Goal: Information Seeking & Learning: Learn about a topic

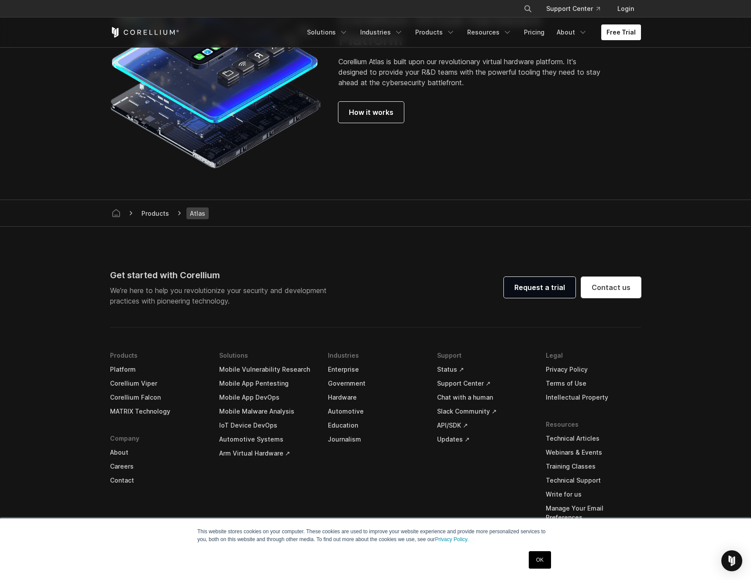
scroll to position [2405, 0]
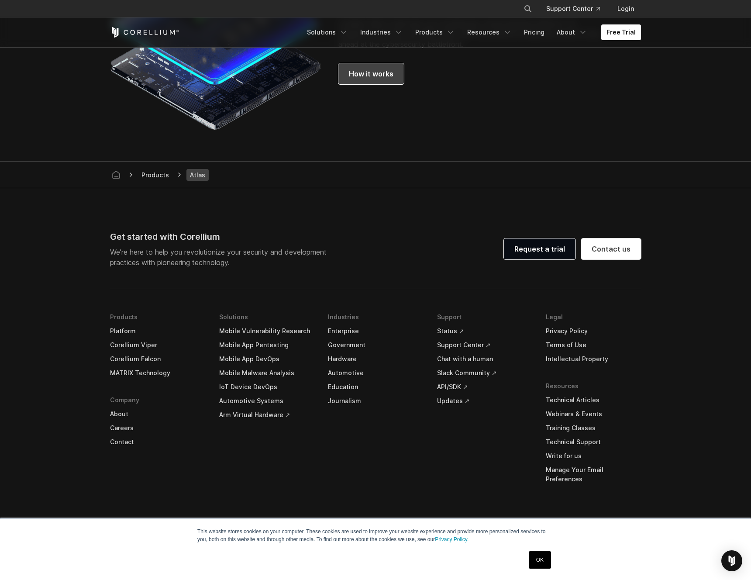
click at [371, 79] on span "How it works" at bounding box center [371, 74] width 45 height 10
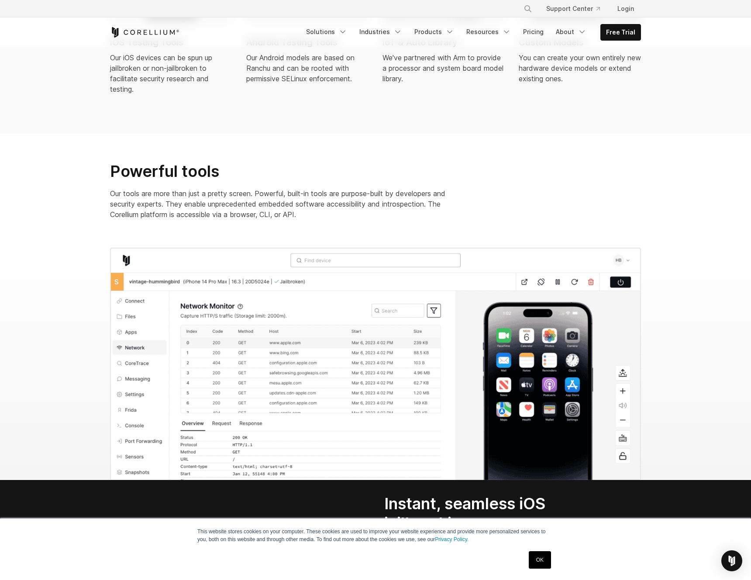
scroll to position [763, 0]
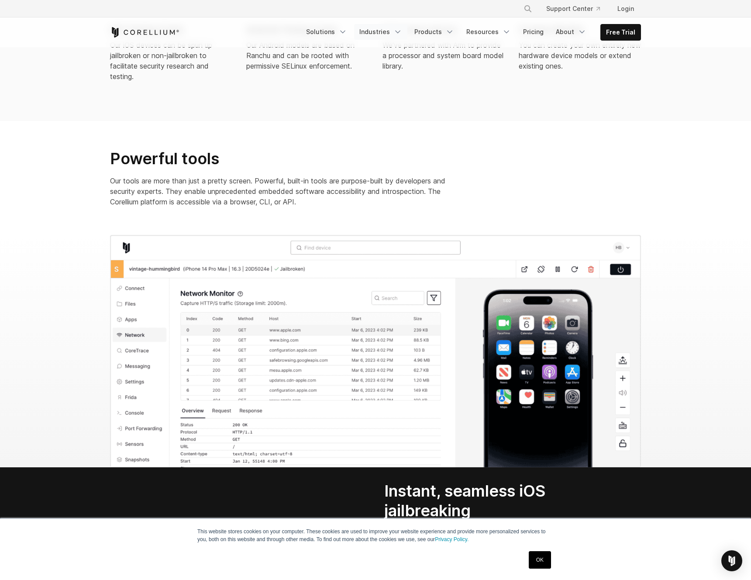
click at [380, 28] on link "Industries" at bounding box center [380, 32] width 53 height 16
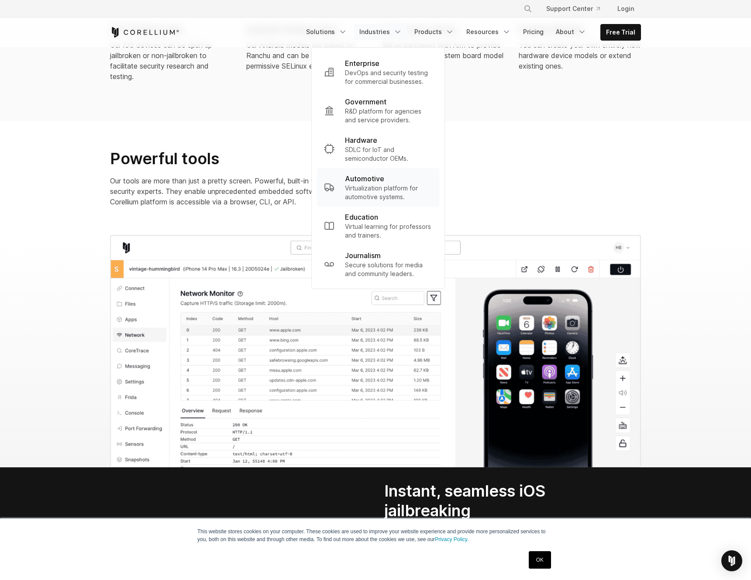
click at [377, 189] on p "Virtualization platform for automotive systems." at bounding box center [388, 192] width 87 height 17
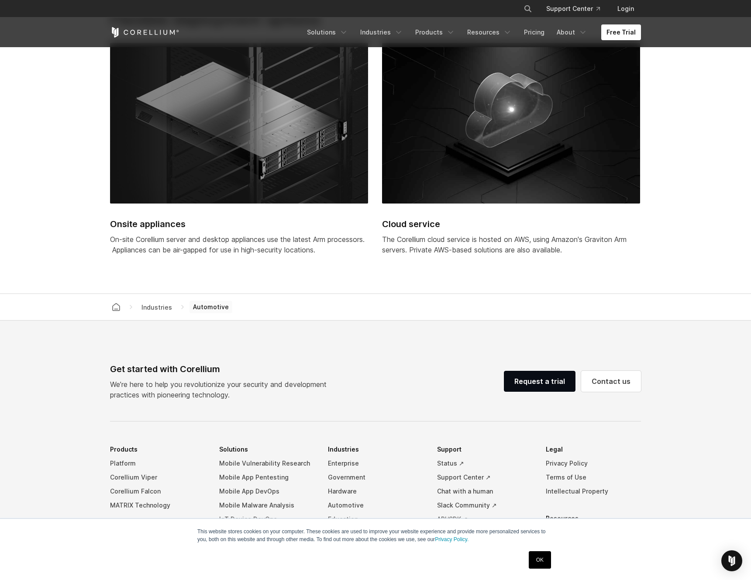
scroll to position [2362, 0]
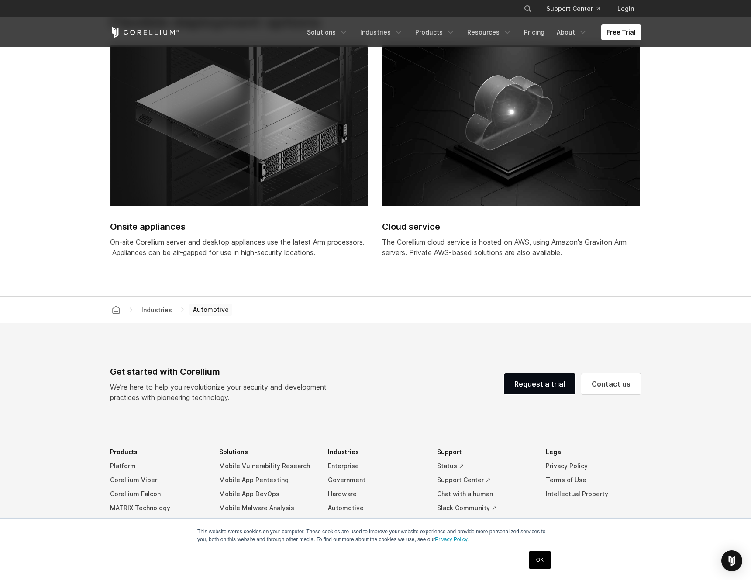
click at [258, 265] on div "Onsite appliances On-site Corellium server and desktop appliances use the lates…" at bounding box center [239, 156] width 258 height 223
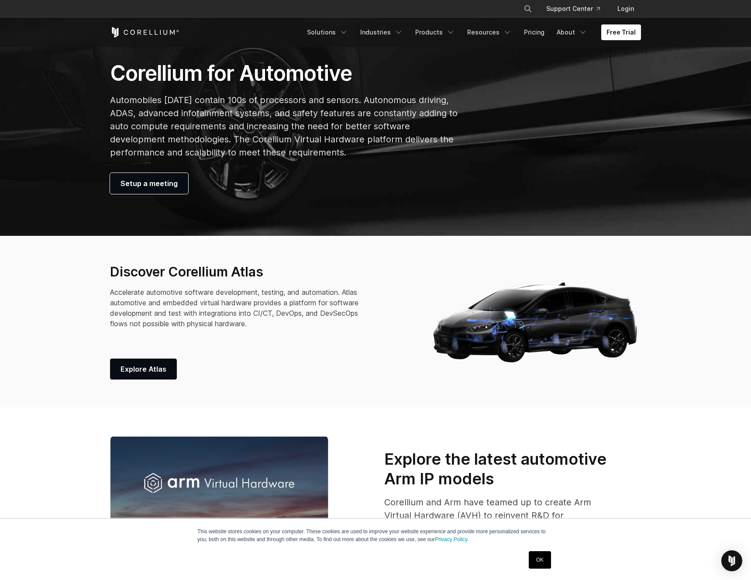
scroll to position [421, 0]
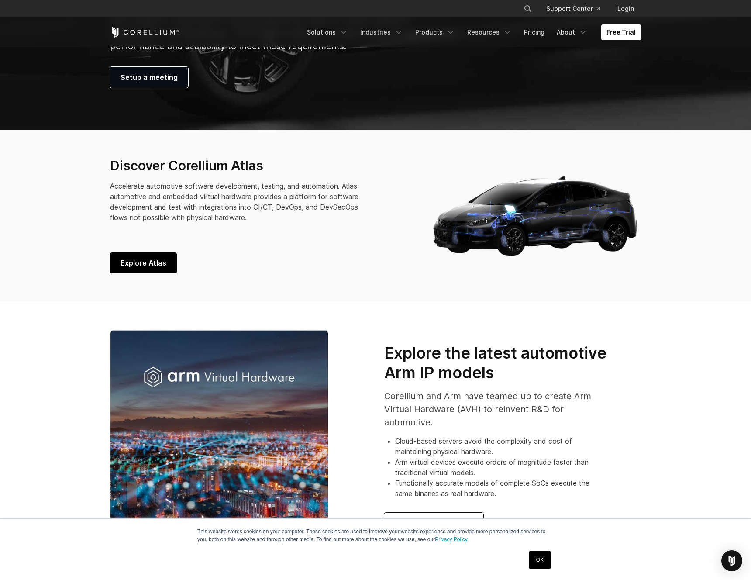
click at [147, 262] on span "Explore Atlas" at bounding box center [143, 262] width 46 height 10
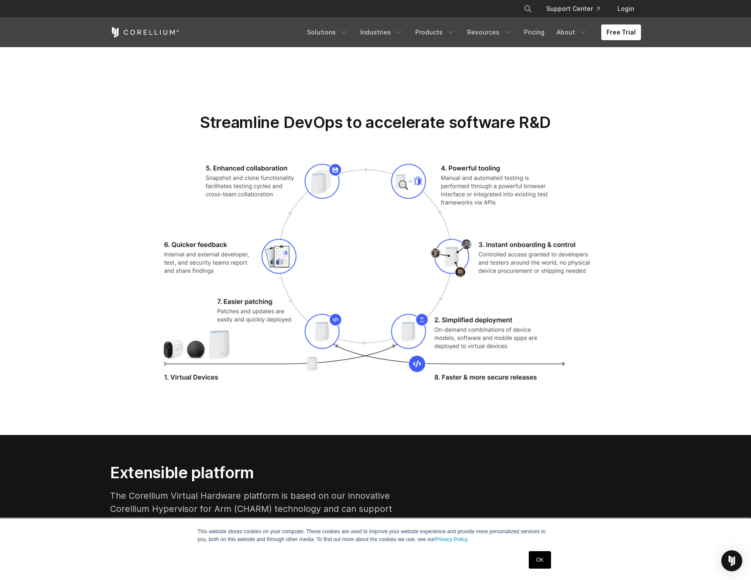
scroll to position [1662, 0]
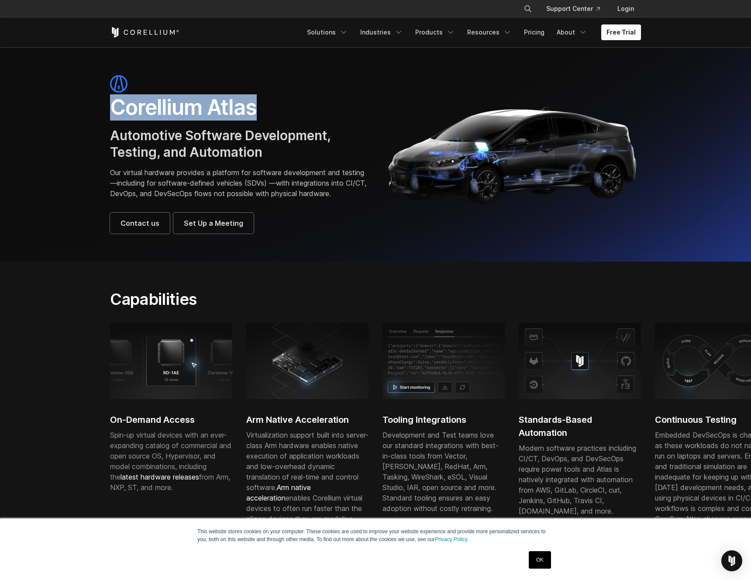
drag, startPoint x: 256, startPoint y: 106, endPoint x: 96, endPoint y: 109, distance: 159.3
click at [96, 109] on section "Corellium Atlas Automotive Software Development, Testing, and Automation Our vi…" at bounding box center [375, 154] width 751 height 214
copy h1 "Corellium Atlas"
click at [208, 197] on p "Our virtual hardware provides a platform for software development and testing—i…" at bounding box center [238, 182] width 257 height 31
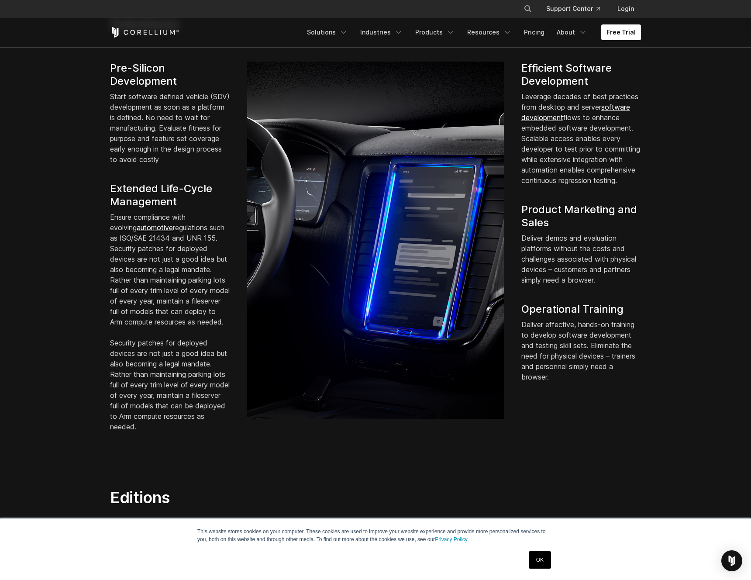
scroll to position [634, 0]
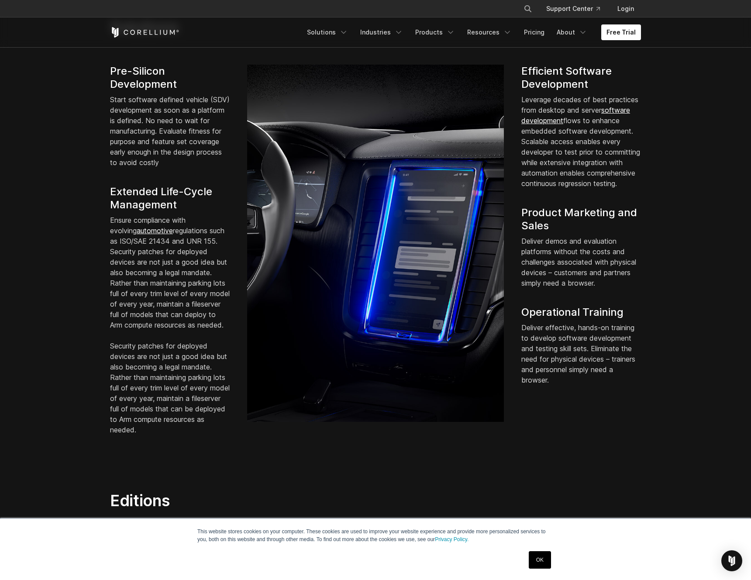
click at [557, 189] on p "Leverage decades of best practices from desktop and server software development…" at bounding box center [581, 141] width 120 height 94
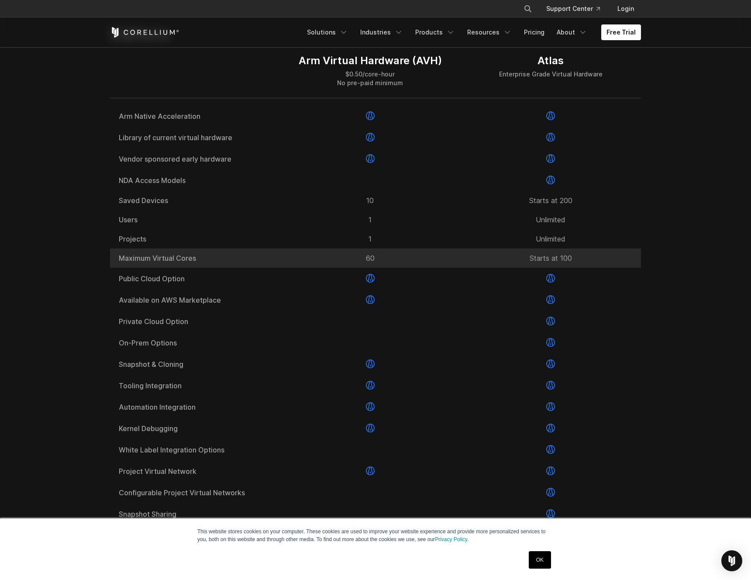
scroll to position [1048, 0]
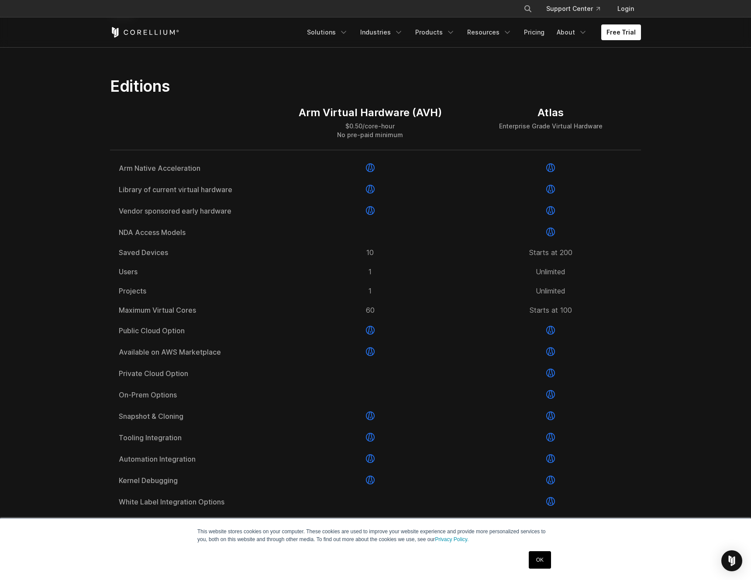
click at [293, 139] on div "Arm Virtual Hardware (AVH) $0.50/core-hour No pre-paid minimum" at bounding box center [370, 123] width 180 height 54
drag, startPoint x: 292, startPoint y: 130, endPoint x: 407, endPoint y: 134, distance: 115.3
click at [407, 134] on div "Arm Virtual Hardware (AVH) $0.50/core-hour No pre-paid minimum" at bounding box center [370, 123] width 180 height 54
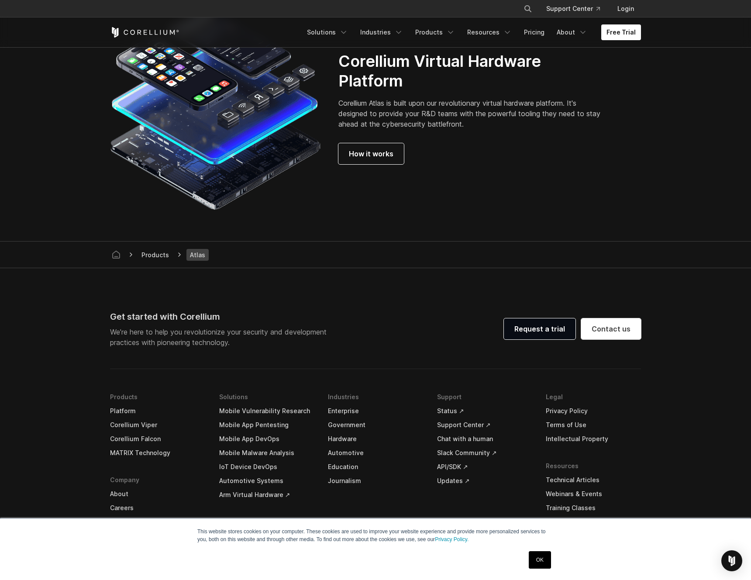
scroll to position [2283, 0]
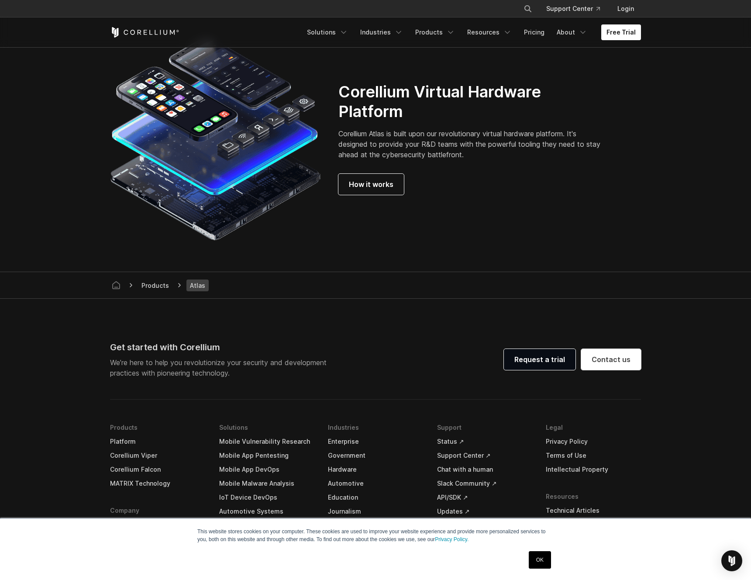
click at [352, 272] on section "Corellium Virtual Hardware Platform Corellium Atlas is built upon our revolutio…" at bounding box center [375, 138] width 751 height 267
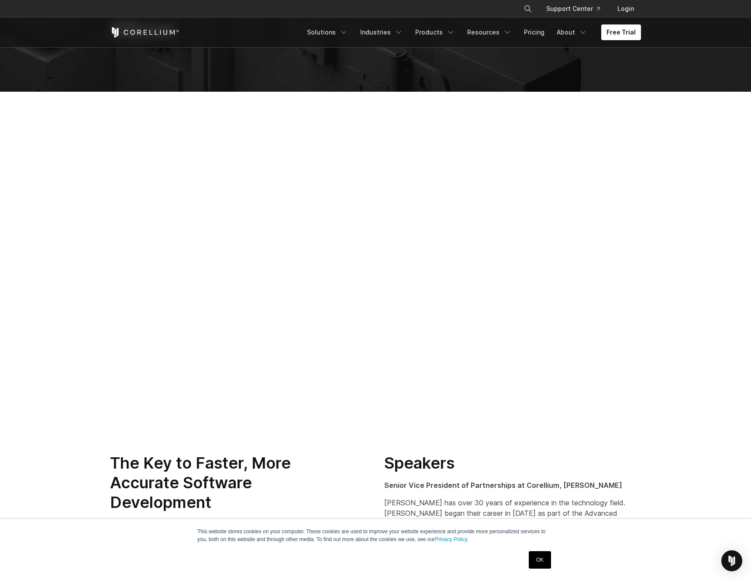
scroll to position [147, 0]
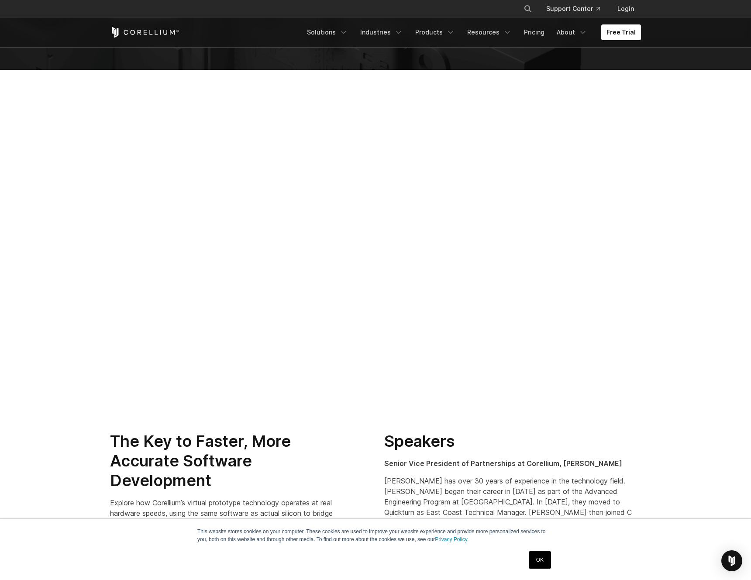
click at [353, 408] on section at bounding box center [375, 243] width 751 height 347
click at [370, 472] on div "The Key to Faster, More Accurate Software Development Explore how Corellium’s v…" at bounding box center [238, 506] width 274 height 150
click at [292, 462] on h2 "The Key to Faster, More Accurate Software Development" at bounding box center [221, 460] width 223 height 59
